Goal: Task Accomplishment & Management: Use online tool/utility

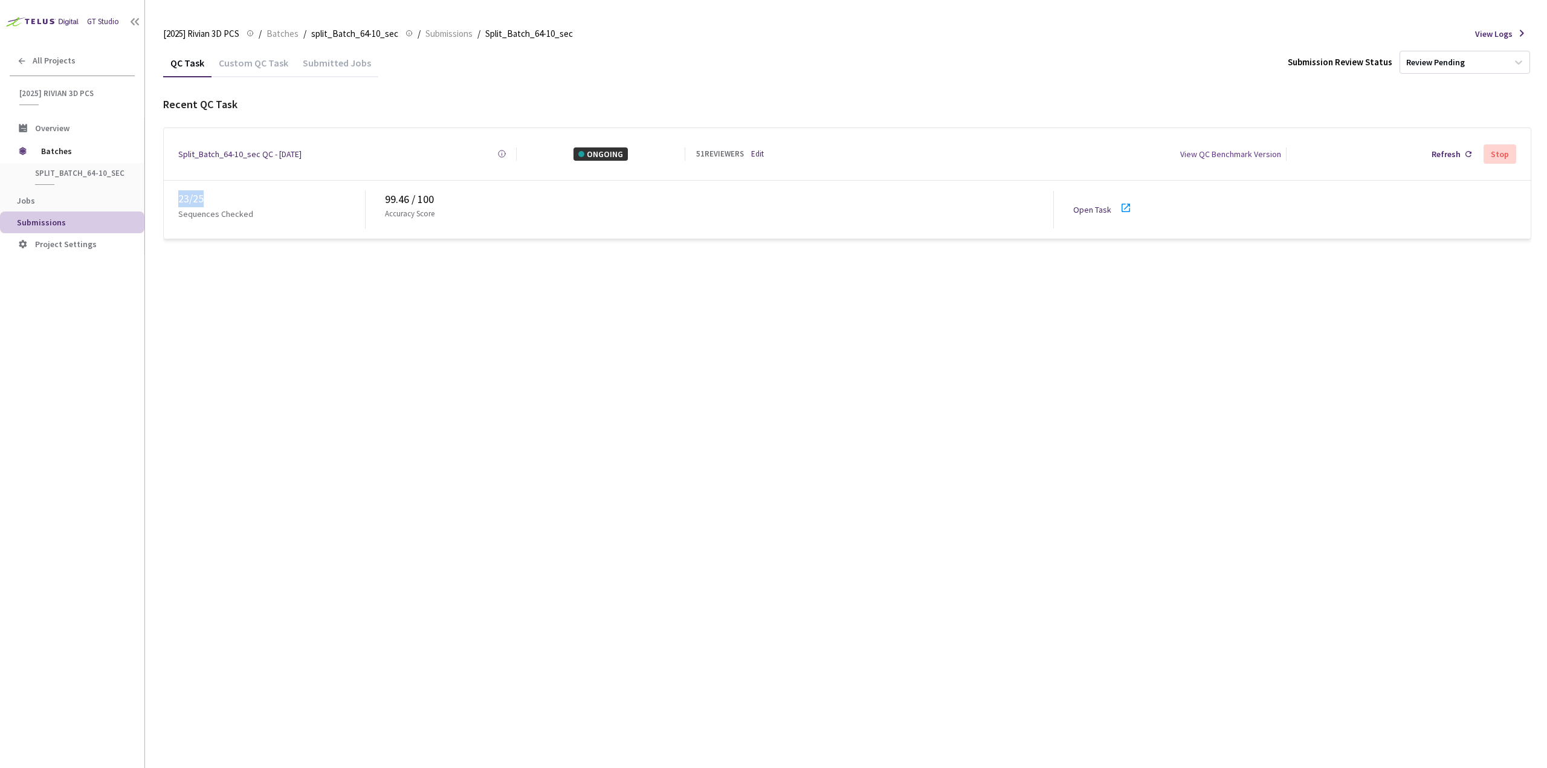
drag, startPoint x: 207, startPoint y: 194, endPoint x: 173, endPoint y: 195, distance: 33.9
click at [173, 195] on div "23 / 25 Sequences Checked 99.46 / 100 Accuracy Score Open Task" at bounding box center [847, 210] width 1367 height 58
click at [273, 271] on div "QC Task Custom QC Task Submitted Jobs Submission Review Status Review Pending R…" at bounding box center [847, 408] width 1369 height 720
